Goal: Transaction & Acquisition: Purchase product/service

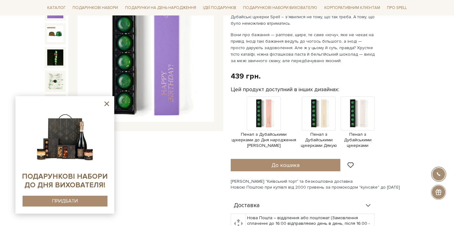
drag, startPoint x: 231, startPoint y: 180, endPoint x: 406, endPoint y: 186, distance: 174.9
click at [406, 186] on div "Сет Цукерок "Київський торт" та безкоштовна доставка Новою Поштою при купівлі в…" at bounding box center [320, 183] width 178 height 11
copy div "Сет Цукерок "Київський торт" та безкоштовна доставка Новою Поштою при купівлі в…"
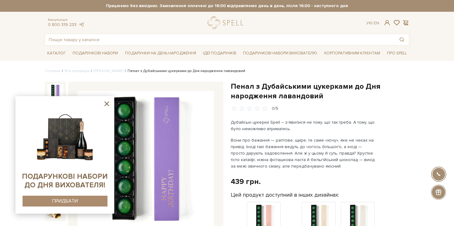
click at [264, 85] on h1 "Пенал з Дубайськими цукерками до Дня народження лавандовий" at bounding box center [320, 91] width 178 height 19
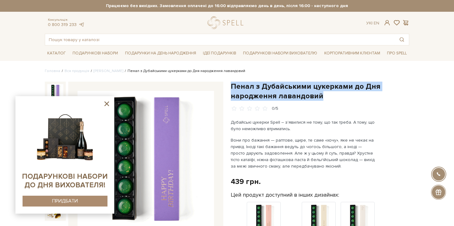
click at [264, 85] on h1 "Пенал з Дубайськими цукерками до Дня народження лавандовий" at bounding box center [320, 91] width 178 height 19
copy div "Пенал з Дубайськими цукерками до Дня народження лавандовий"
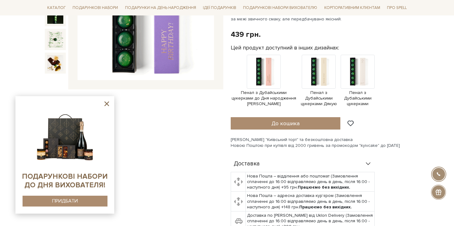
click at [328, 143] on div "Сет Цукерок "Київський торт" та безкоштовна доставка Новою Поштою при купівлі в…" at bounding box center [320, 142] width 178 height 11
